Goal: Information Seeking & Learning: Learn about a topic

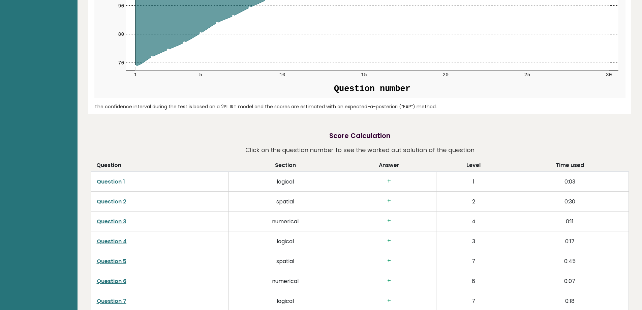
scroll to position [910, 0]
click at [389, 177] on h3 "+" at bounding box center [388, 180] width 83 height 7
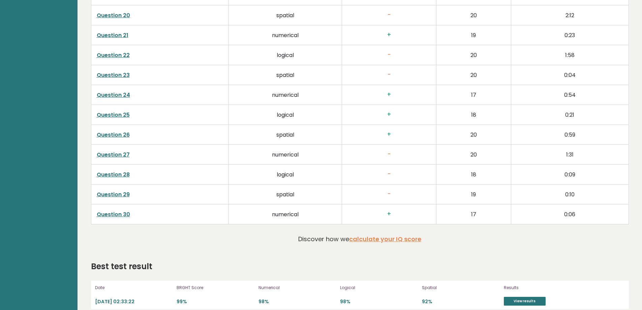
scroll to position [1454, 0]
click at [117, 130] on link "Question 26" at bounding box center [113, 134] width 33 height 8
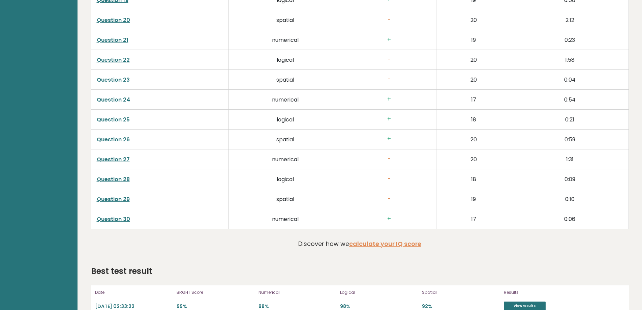
scroll to position [1449, 0]
click at [116, 175] on link "Question 28" at bounding box center [113, 179] width 33 height 8
click at [114, 214] on link "Question 30" at bounding box center [113, 218] width 33 height 8
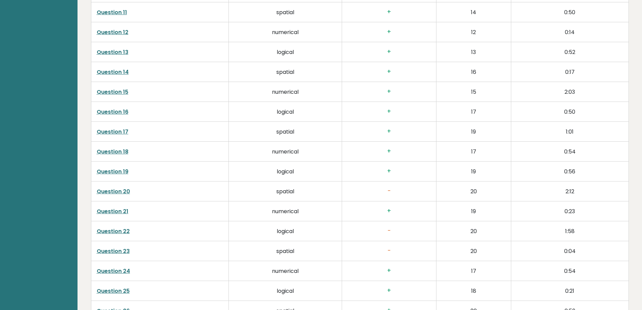
scroll to position [1285, 0]
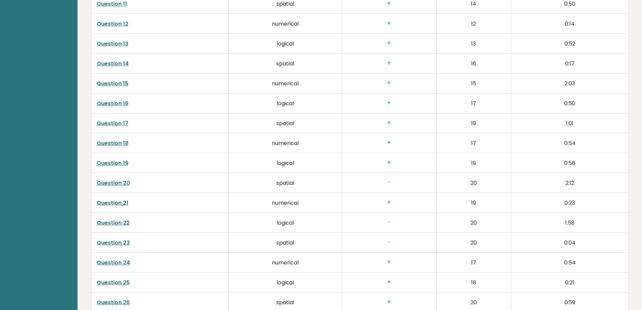
click at [123, 179] on link "Question 20" at bounding box center [113, 183] width 33 height 8
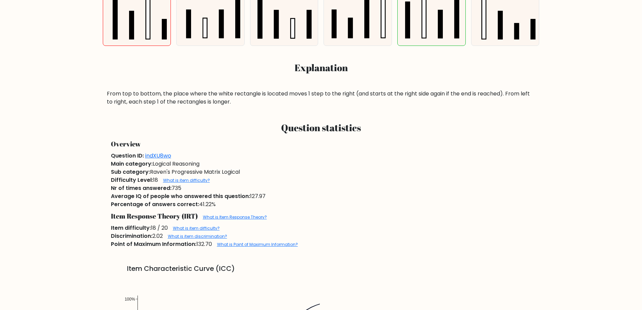
scroll to position [337, 0]
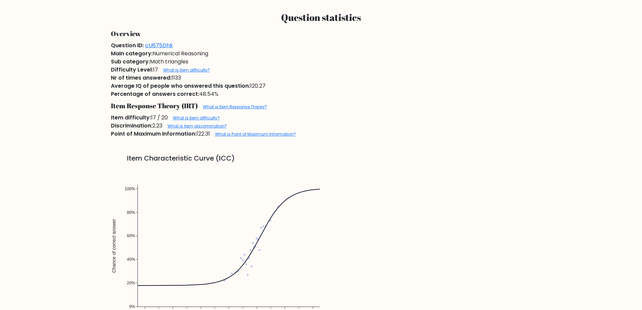
scroll to position [438, 0]
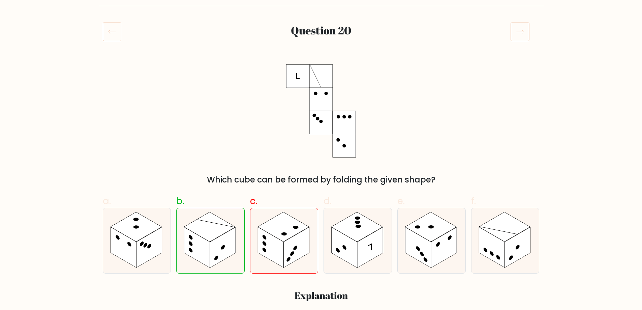
scroll to position [34, 0]
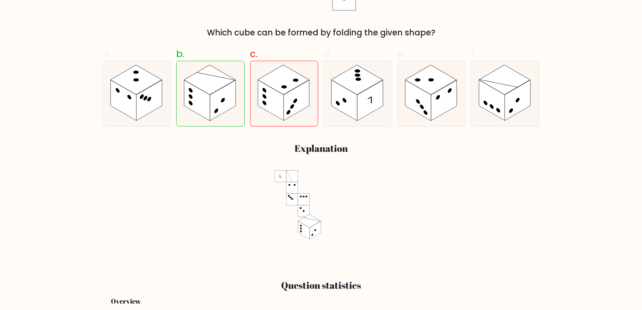
scroll to position [202, 0]
